Goal: Book appointment/travel/reservation

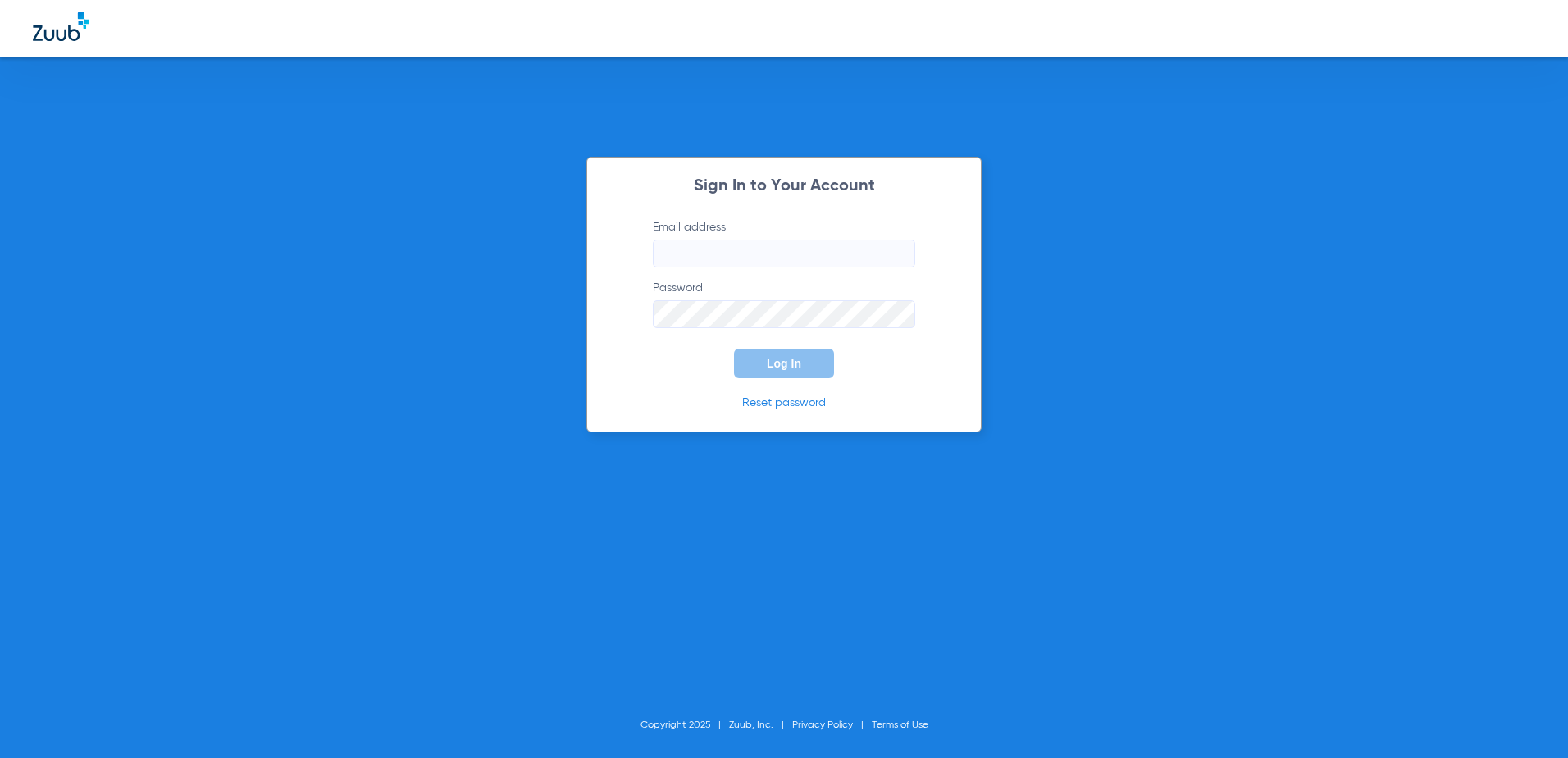
type input "[EMAIL_ADDRESS][DOMAIN_NAME]"
drag, startPoint x: 762, startPoint y: 364, endPoint x: 708, endPoint y: 355, distance: 54.7
click at [762, 364] on button "Log In" at bounding box center [784, 363] width 100 height 29
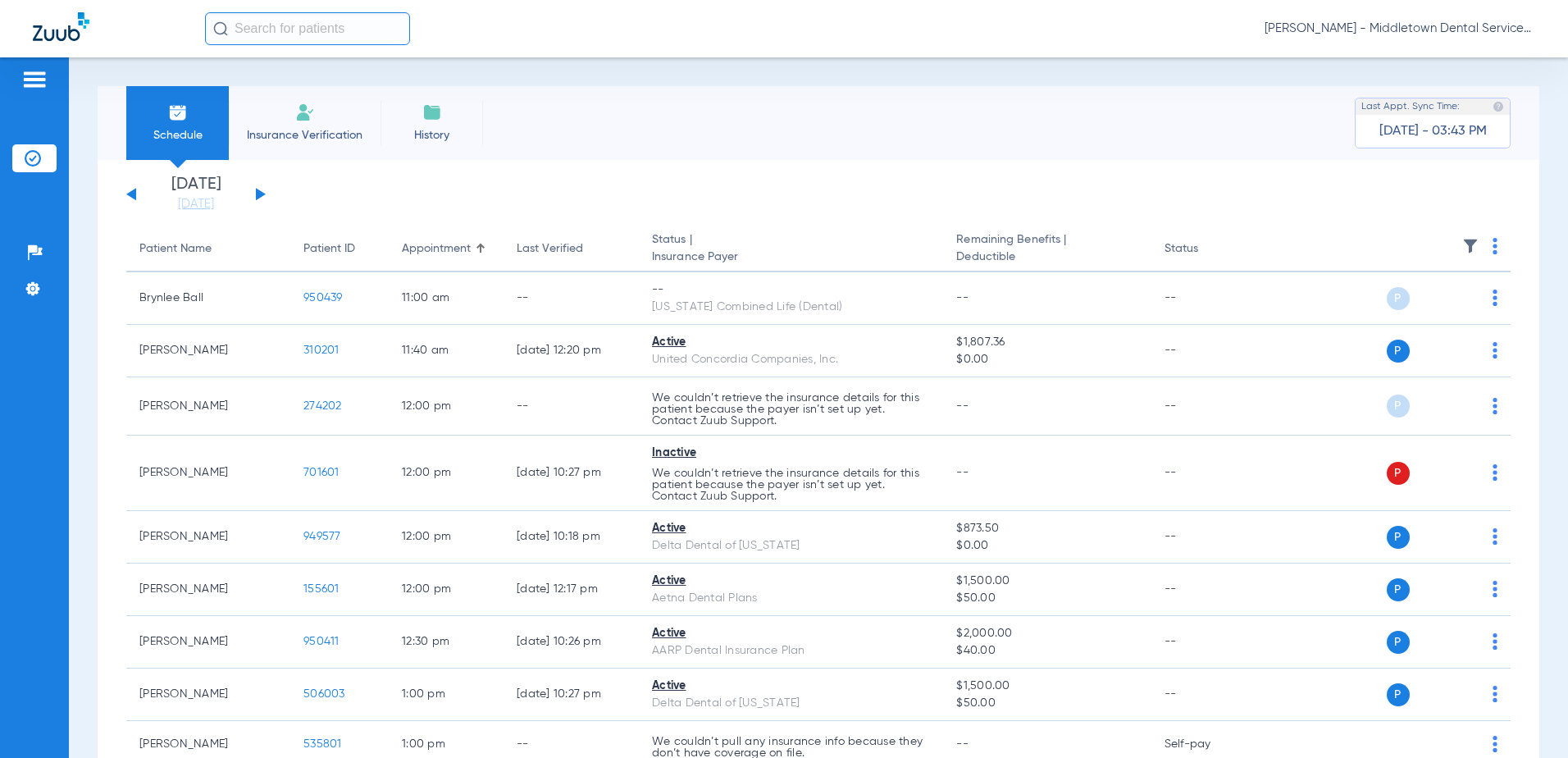
click at [259, 196] on button at bounding box center [261, 193] width 10 height 13
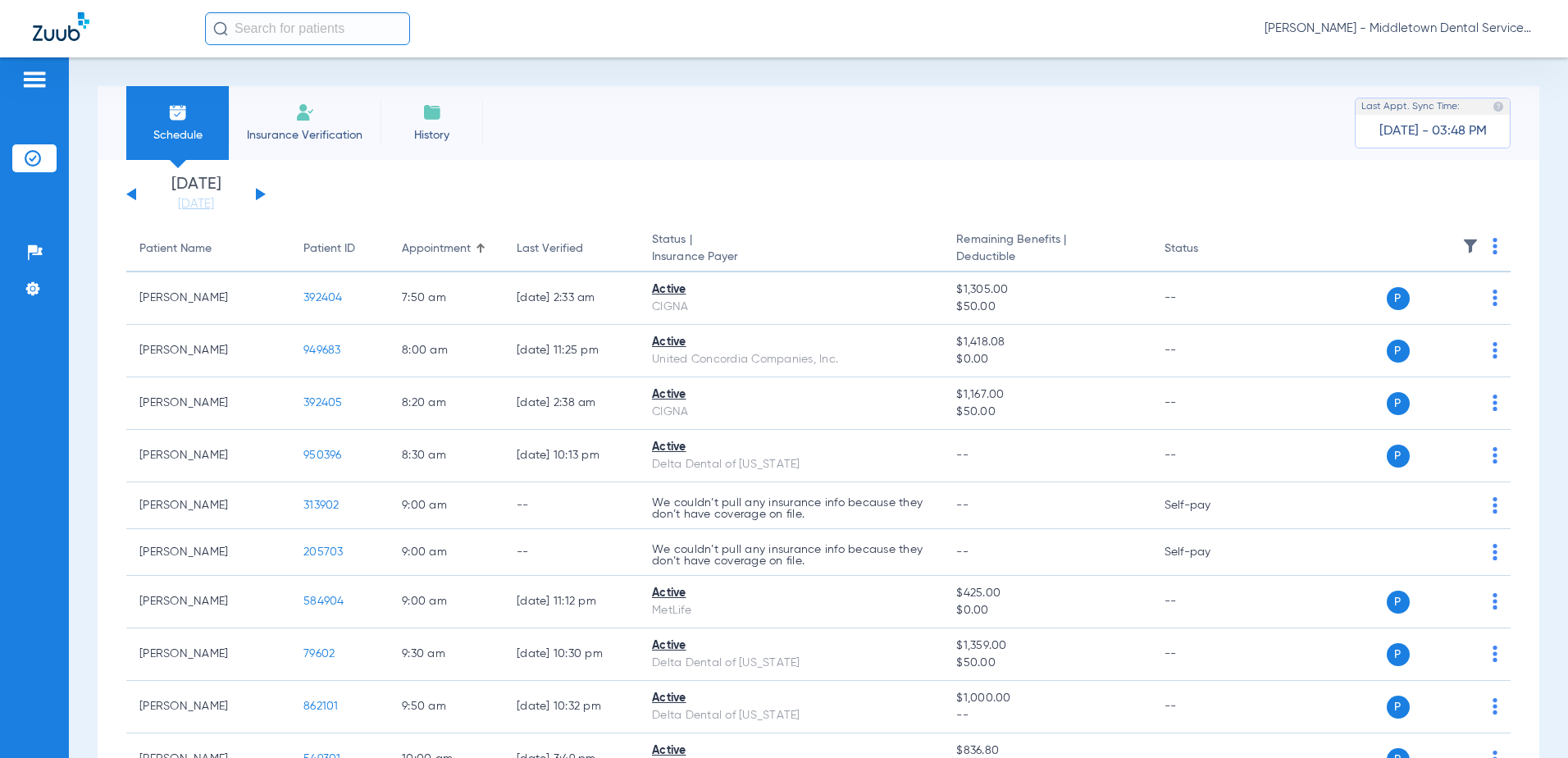
click at [259, 193] on button at bounding box center [261, 193] width 10 height 13
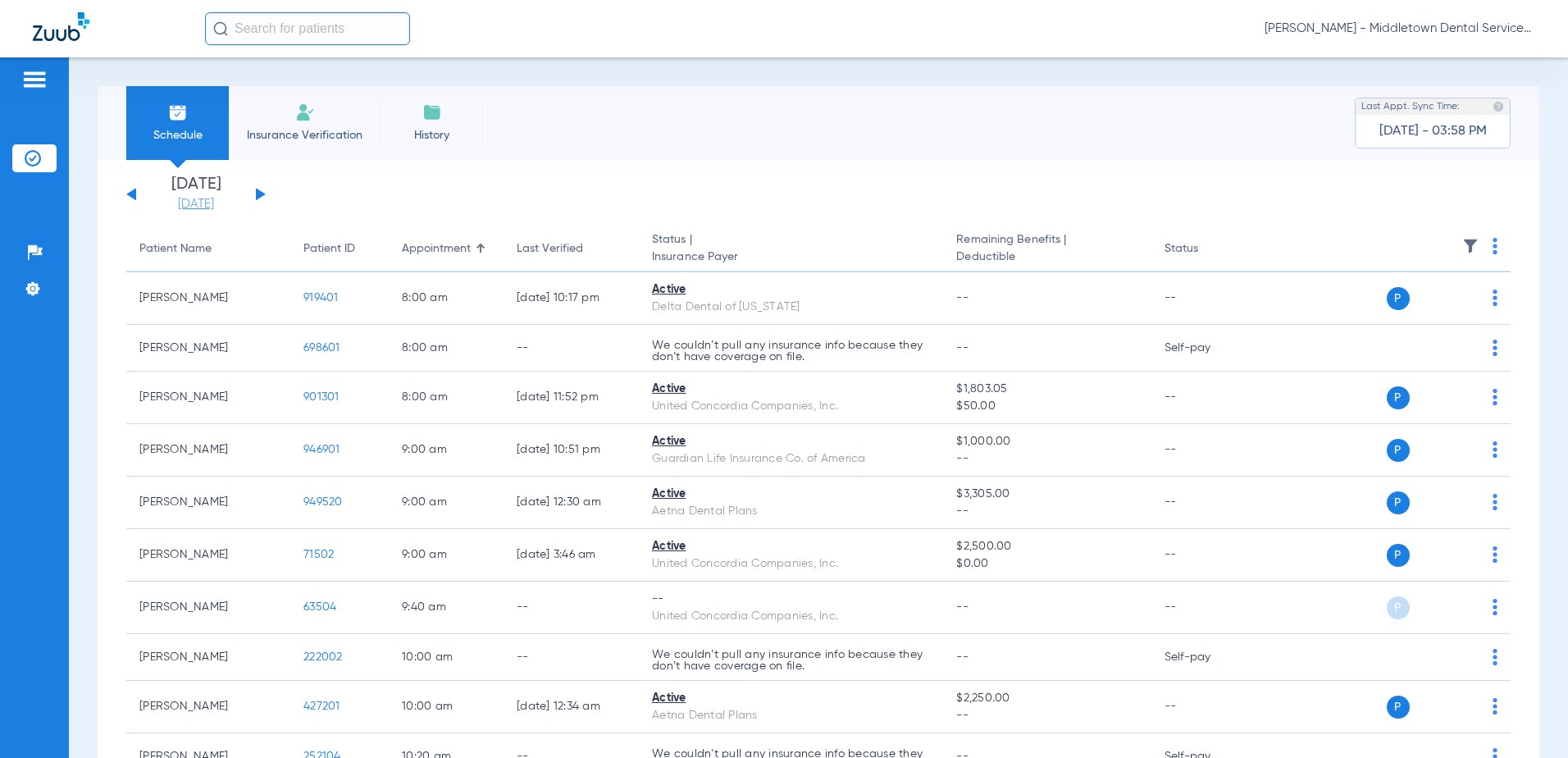
click at [187, 200] on link "[DATE]" at bounding box center [195, 204] width 99 height 17
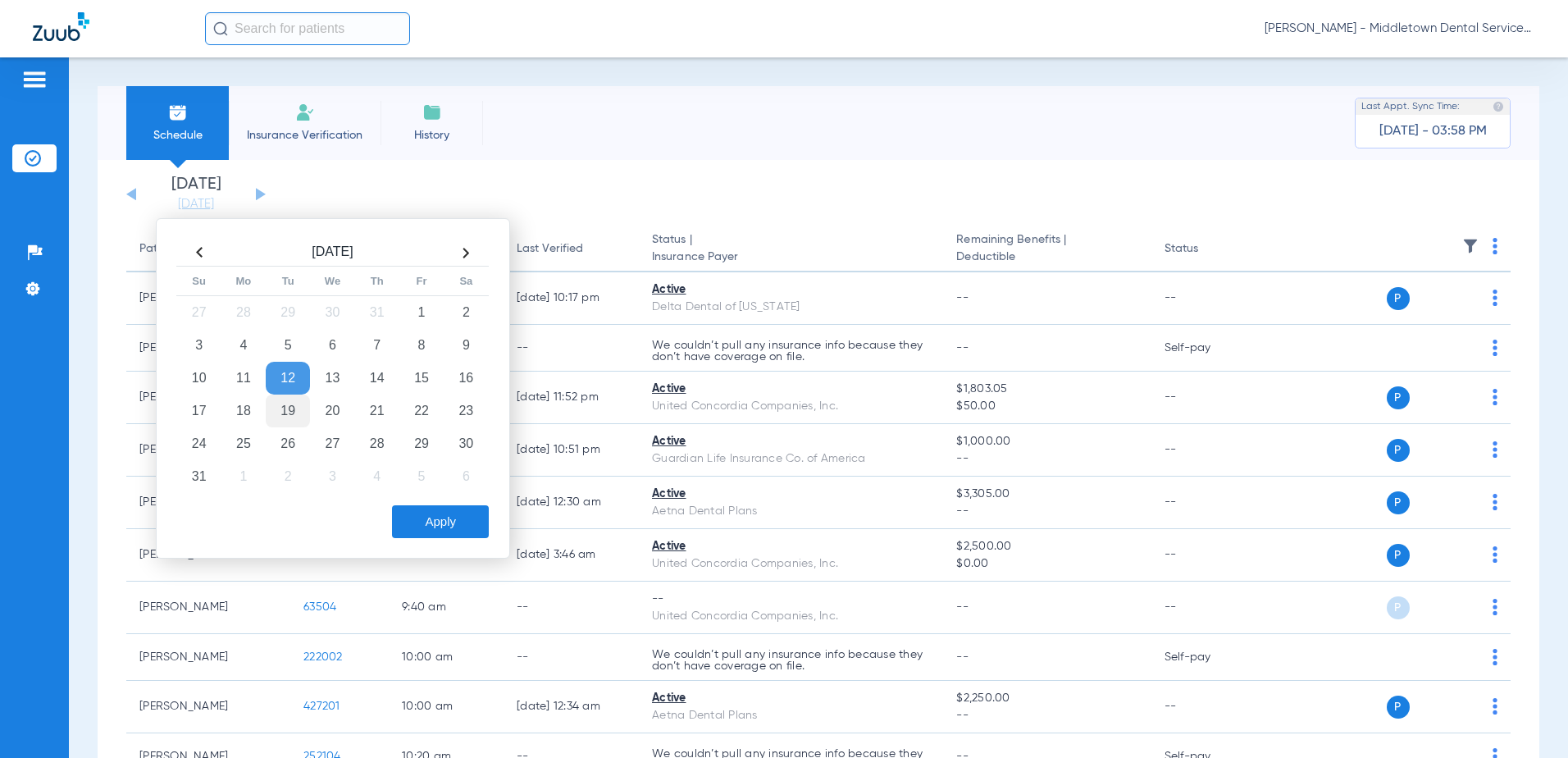
click at [282, 409] on td "19" at bounding box center [287, 411] width 44 height 33
click at [426, 512] on button "Apply" at bounding box center [440, 522] width 97 height 33
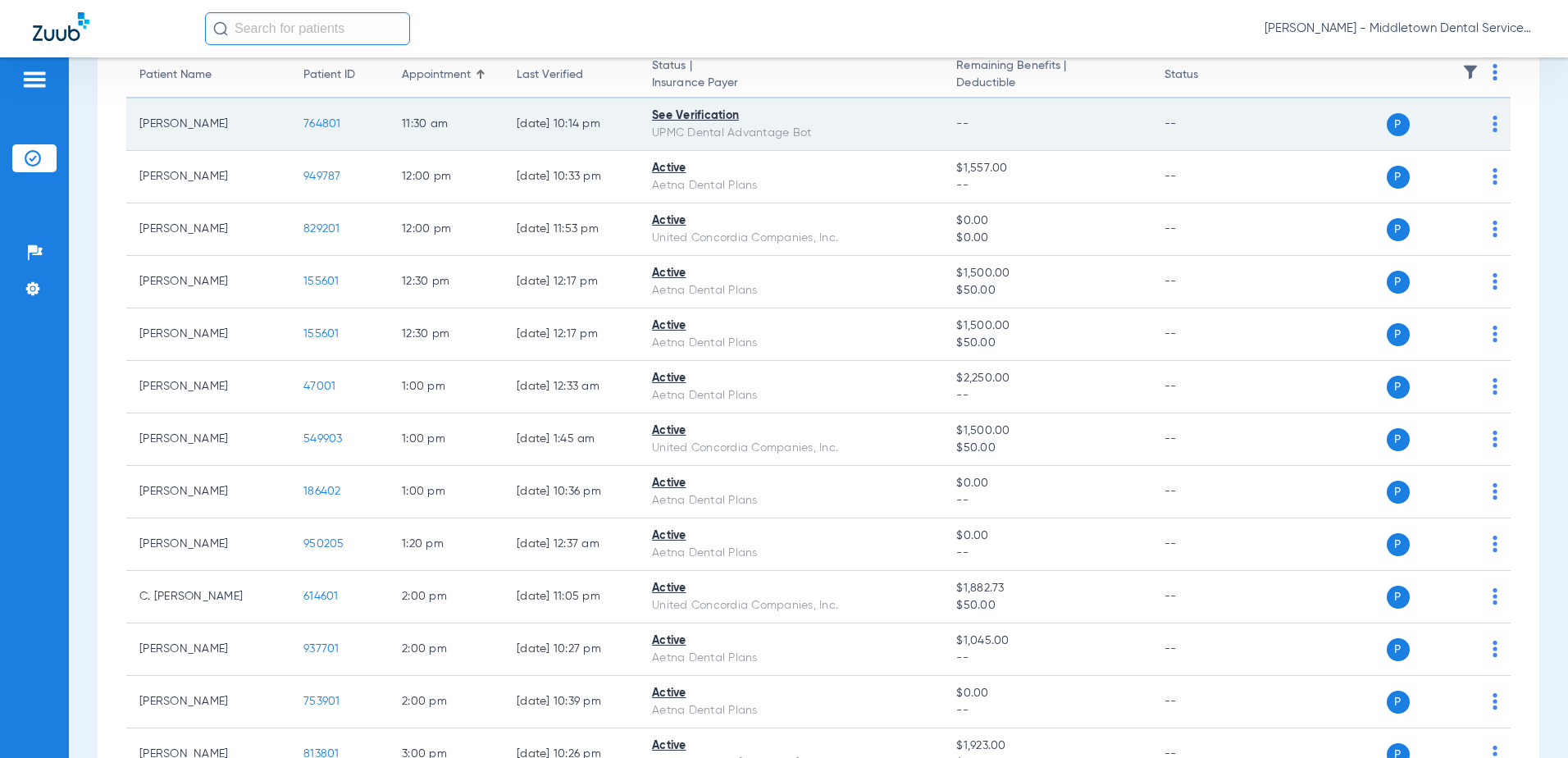
scroll to position [328, 0]
